Goal: Check status: Check status

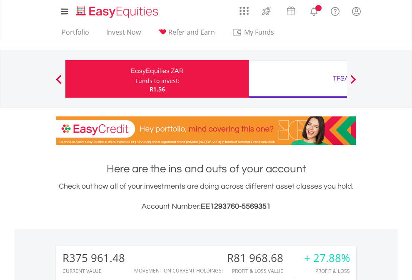
scroll to position [80, 131]
click at [135, 79] on div "Funds to invest:" at bounding box center [157, 81] width 44 height 8
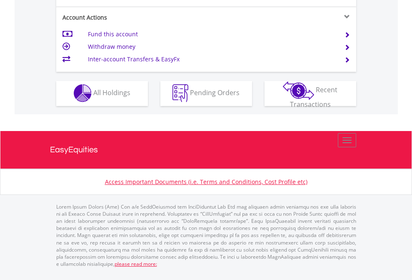
scroll to position [779, 0]
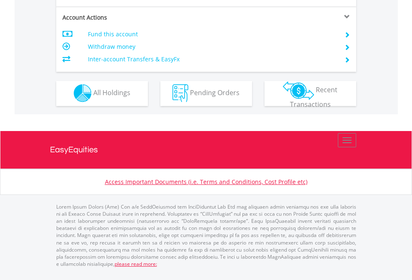
scroll to position [779, 0]
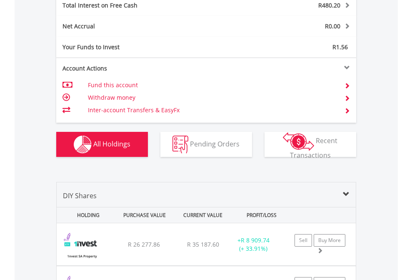
scroll to position [960, 0]
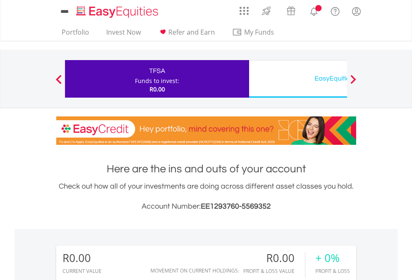
scroll to position [80, 131]
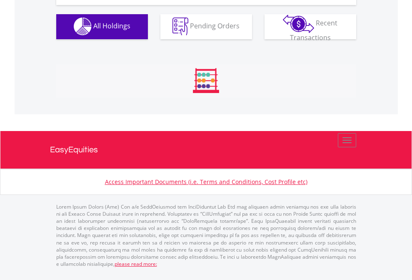
scroll to position [825, 0]
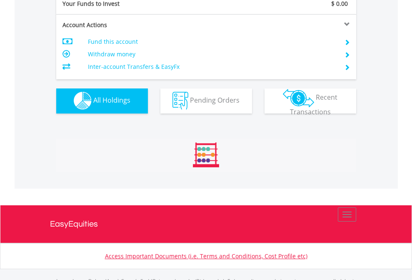
scroll to position [825, 0]
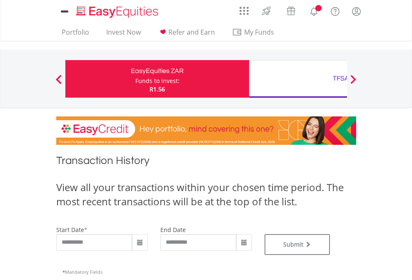
type input "**********"
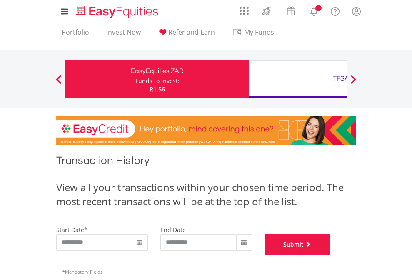
click at [330, 255] on button "Submit" at bounding box center [298, 244] width 66 height 21
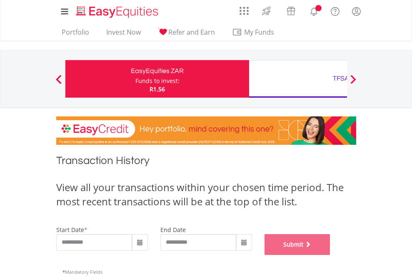
scroll to position [338, 0]
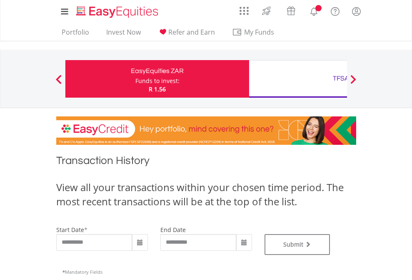
click at [298, 79] on div "TFSA" at bounding box center [341, 78] width 174 height 12
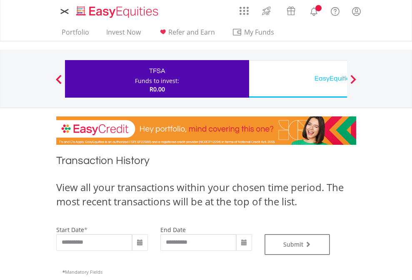
type input "**********"
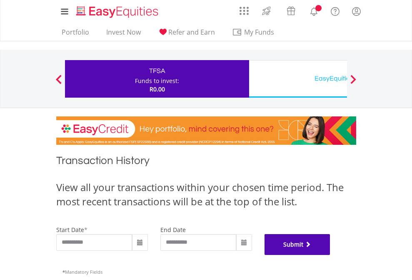
click at [330, 255] on button "Submit" at bounding box center [298, 244] width 66 height 21
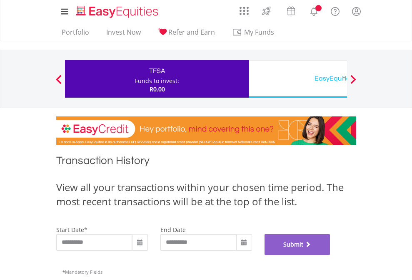
scroll to position [338, 0]
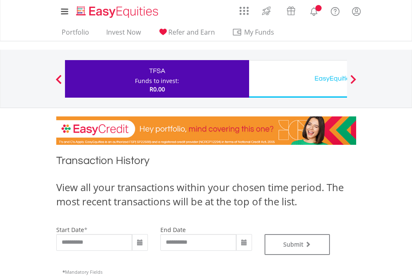
click at [298, 79] on div "EasyEquities USD" at bounding box center [341, 78] width 174 height 12
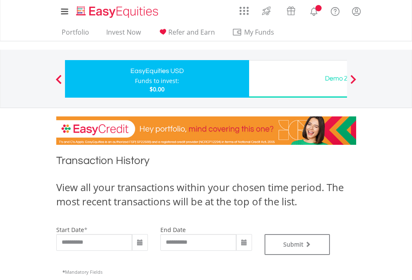
type input "**********"
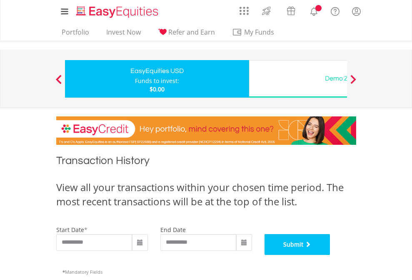
click at [330, 255] on button "Submit" at bounding box center [298, 244] width 66 height 21
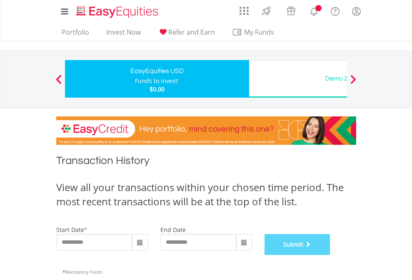
scroll to position [338, 0]
